Goal: Task Accomplishment & Management: Use online tool/utility

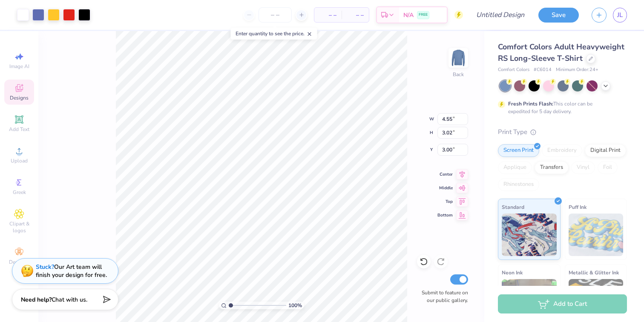
type input "4.55"
type input "3.02"
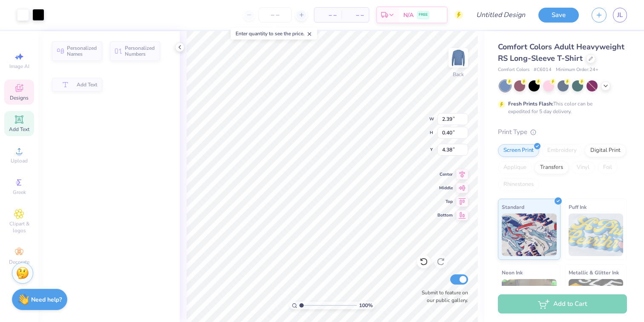
type input "2.39"
type input "0.40"
type input "4.38"
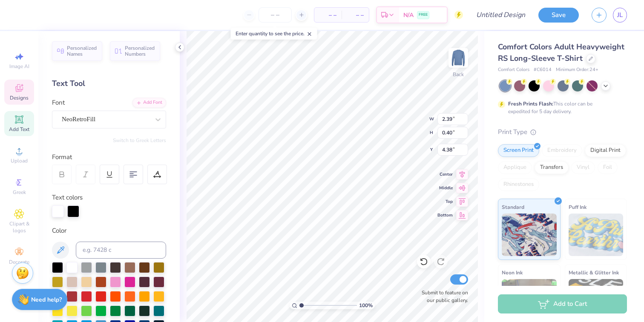
scroll to position [1, 0]
type textarea "Alpha Phi Omega"
type input "2.46"
type input "0.52"
type input "5.29"
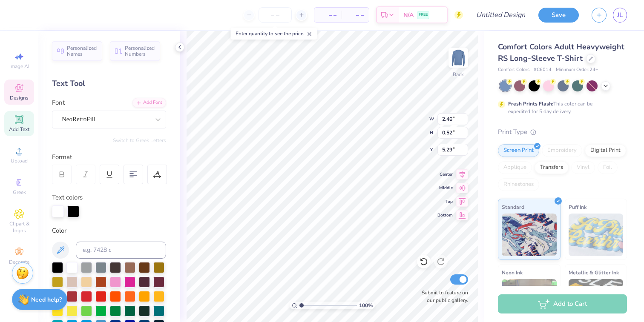
scroll to position [0, 0]
type input "2.20"
type input "1.93"
type input "3.81"
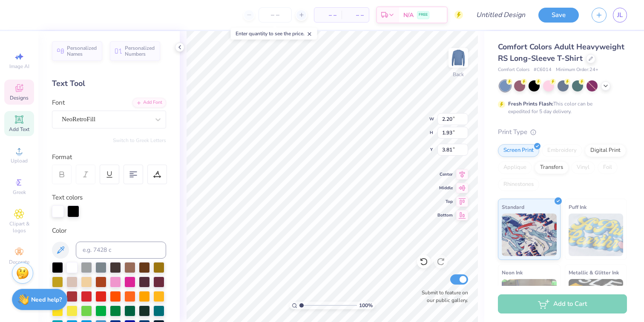
type input "2.04"
type input "2.35"
type input "0.57"
type input "4.77"
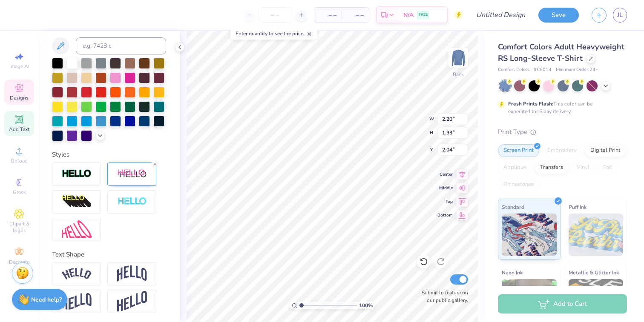
scroll to position [206, 0]
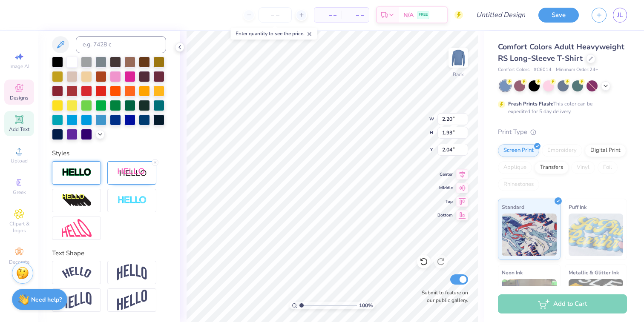
click at [86, 172] on img at bounding box center [77, 173] width 30 height 10
type input "2.21"
type input "2.03"
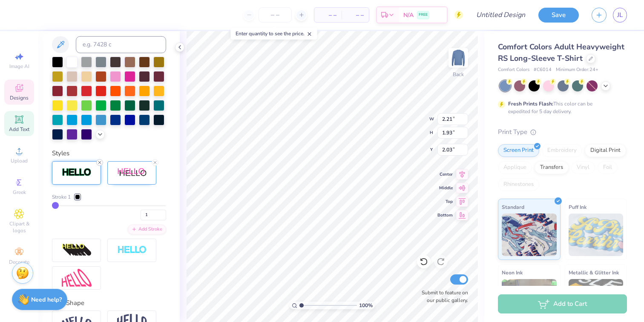
click at [101, 164] on line at bounding box center [99, 162] width 3 height 3
type input "2.20"
type input "2.04"
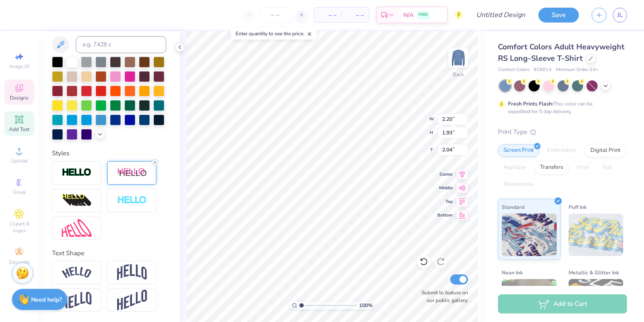
click at [155, 161] on icon at bounding box center [155, 162] width 5 height 5
type input "2.12"
type input "1.73"
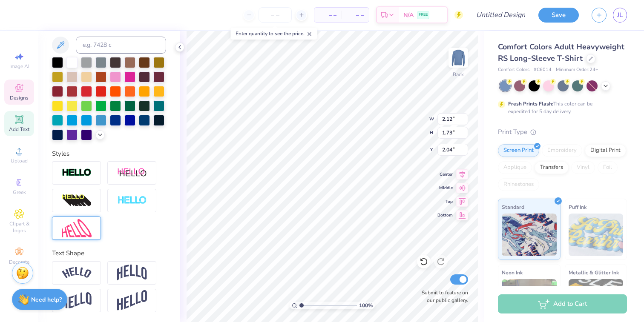
click at [81, 230] on img at bounding box center [77, 228] width 30 height 18
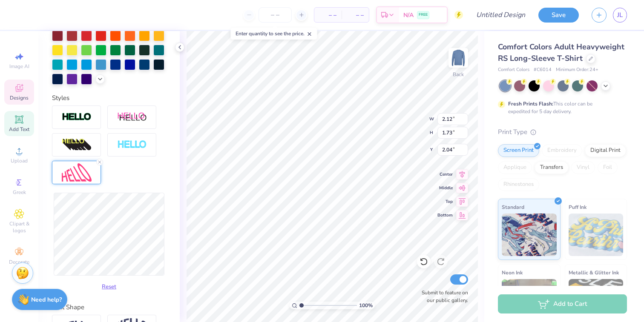
scroll to position [248, 0]
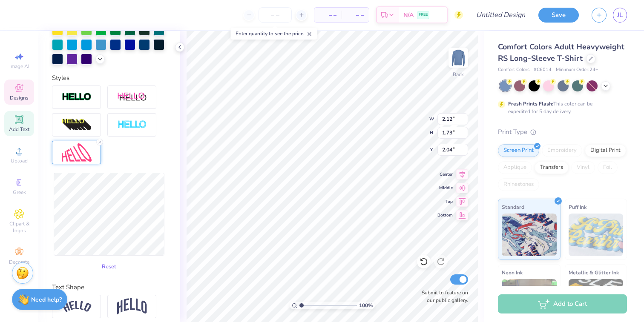
type input "2.09"
type input "2.41"
type input "1.71"
type input "2.90"
type input "1.35"
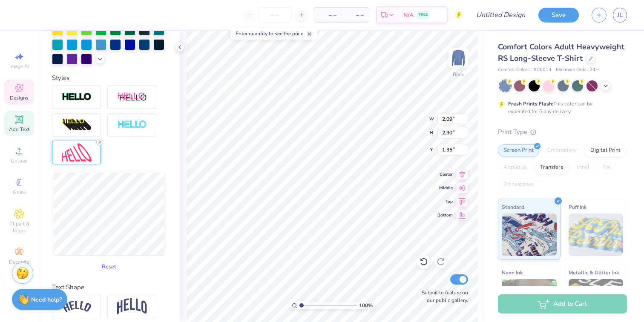
click at [100, 142] on line at bounding box center [99, 142] width 3 height 3
type input "2.12"
type input "1.73"
type input "2.04"
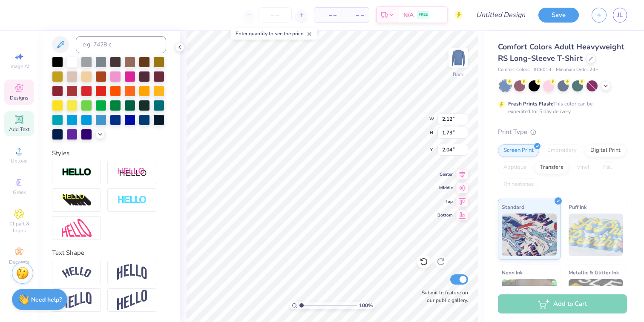
scroll to position [173, 0]
type input "2.13"
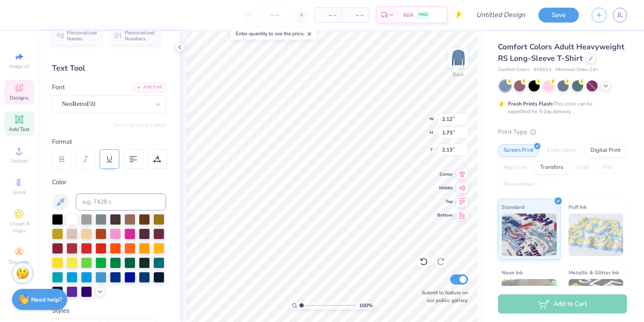
scroll to position [0, 0]
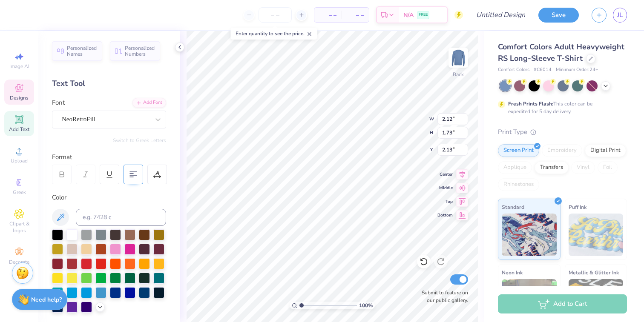
click at [133, 177] on icon at bounding box center [134, 175] width 8 height 8
type input "3.88"
click at [450, 73] on img at bounding box center [458, 58] width 34 height 34
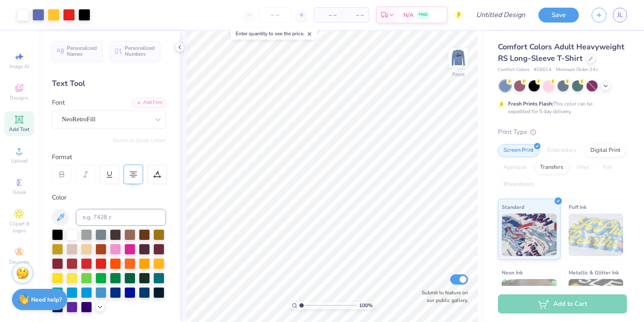
drag, startPoint x: 454, startPoint y: 69, endPoint x: 508, endPoint y: 1, distance: 87.0
click at [454, 66] on img at bounding box center [458, 57] width 17 height 17
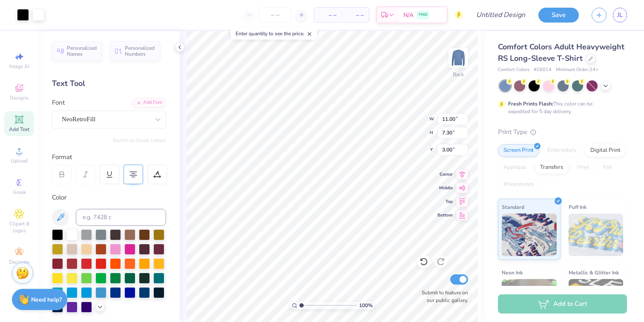
type input "4.53"
type input "3.01"
type input "7.29"
type input "11.00"
type input "7.30"
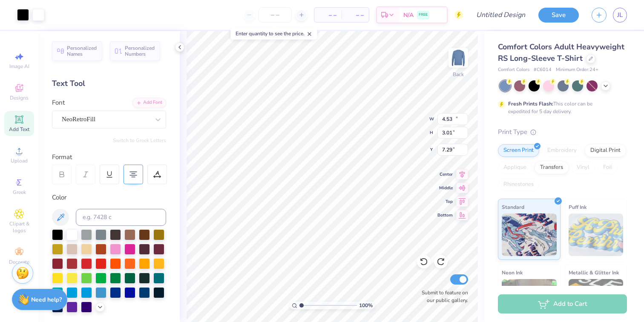
type input "3.00"
type input "2.15"
type input "1.73"
type input "1.87"
type input "11.00"
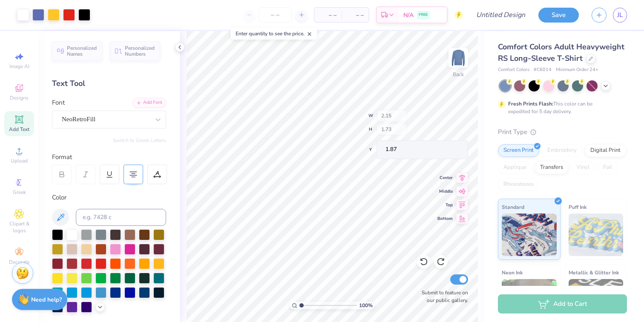
type input "7.30"
type input "3.00"
type input "3.69"
type input "2.45"
type input "3.88"
